Goal: Find specific page/section: Find specific page/section

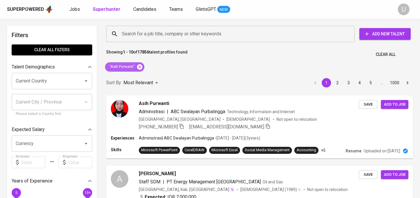
click at [139, 67] on icon at bounding box center [139, 66] width 5 height 5
click at [139, 34] on input "Search for a job title, company or other keywords" at bounding box center [232, 33] width 223 height 11
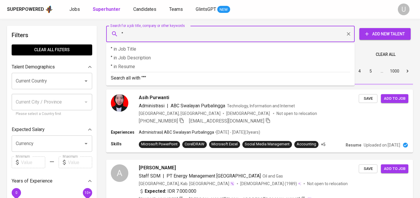
paste input "[PERSON_NAME]"
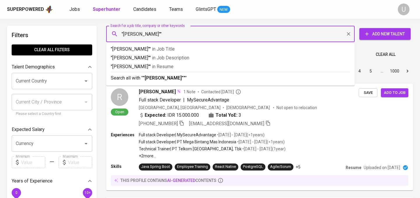
type input ""[PERSON_NAME]""
click at [154, 77] on b ""[PERSON_NAME]"" at bounding box center [163, 78] width 41 height 6
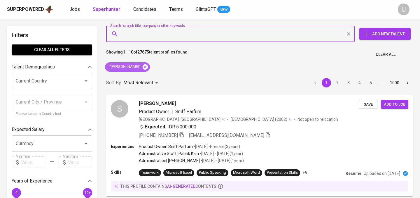
click at [145, 65] on icon at bounding box center [145, 67] width 6 height 6
click at [144, 32] on input "Search for a job title, company or other keywords" at bounding box center [232, 33] width 223 height 11
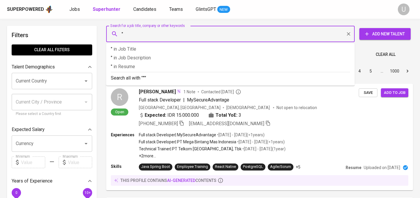
paste input "[PERSON_NAME] Istiandieni"
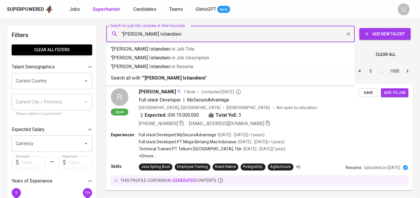
type input ""[PERSON_NAME] Istiandieni""
click at [172, 79] on b ""[PERSON_NAME] Istiandieni"" at bounding box center [175, 78] width 64 height 6
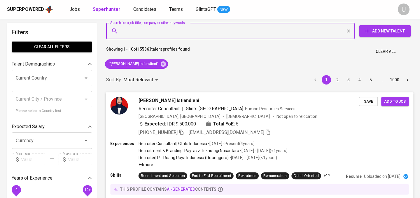
scroll to position [4, 0]
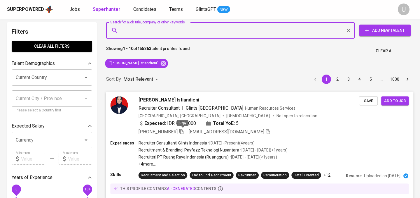
click at [182, 130] on icon "button" at bounding box center [181, 130] width 5 height 5
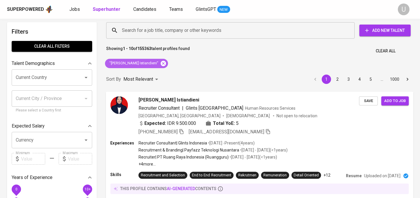
click at [160, 62] on icon at bounding box center [163, 63] width 6 height 6
click at [154, 34] on input "Search for a job title, company or other keywords" at bounding box center [232, 30] width 223 height 11
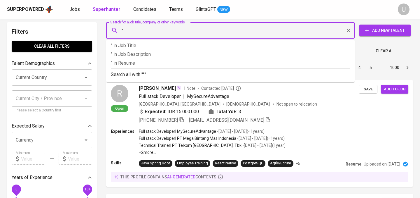
paste input "[PERSON_NAME]"
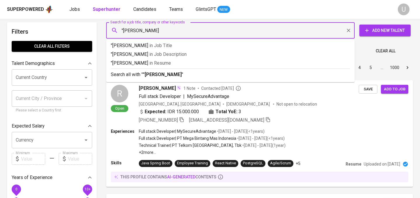
type input ""[PERSON_NAME]""
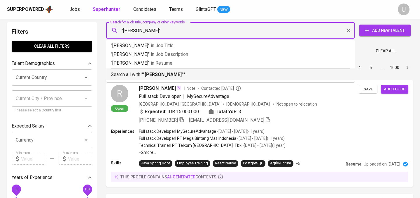
click at [157, 74] on b ""[PERSON_NAME]"" at bounding box center [163, 74] width 41 height 6
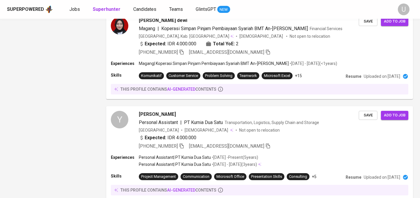
scroll to position [738, 0]
